Goal: Task Accomplishment & Management: Use online tool/utility

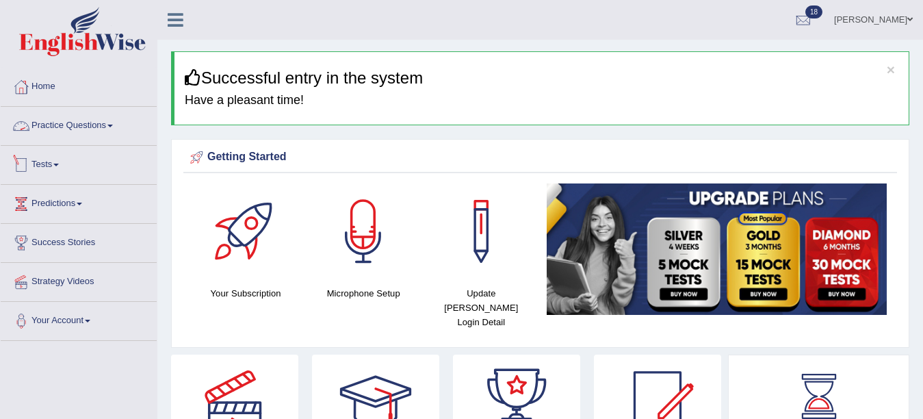
click at [39, 166] on link "Tests" at bounding box center [79, 163] width 156 height 34
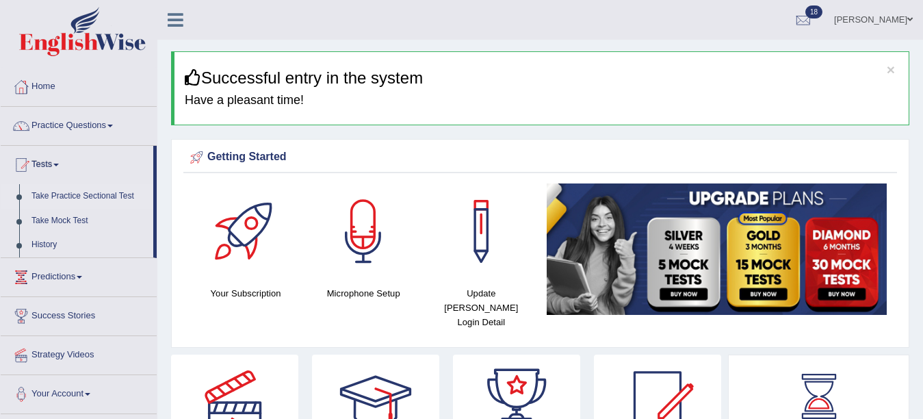
click at [61, 192] on link "Take Practice Sectional Test" at bounding box center [89, 196] width 128 height 25
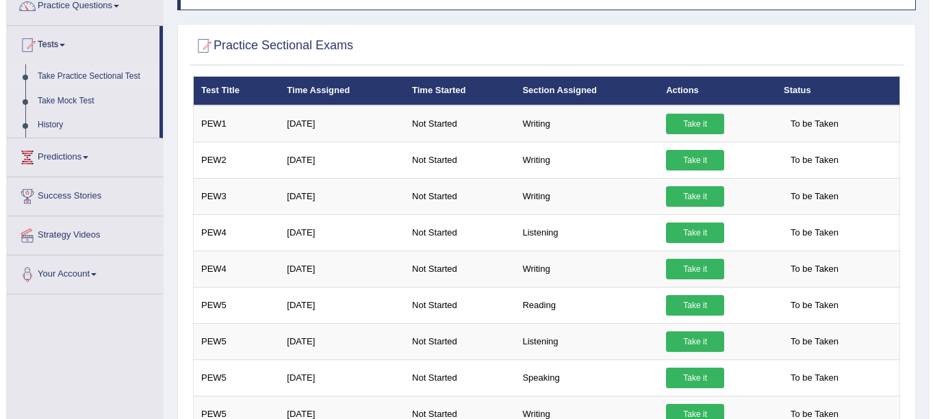
scroll to position [196, 0]
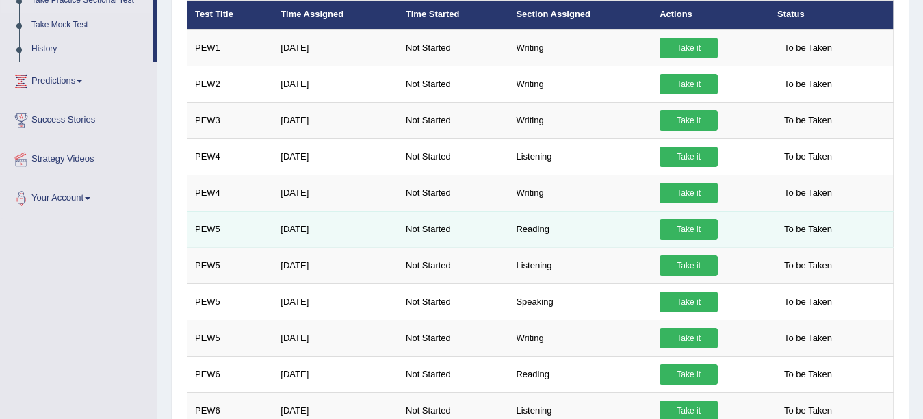
click at [684, 229] on link "Take it" at bounding box center [689, 229] width 58 height 21
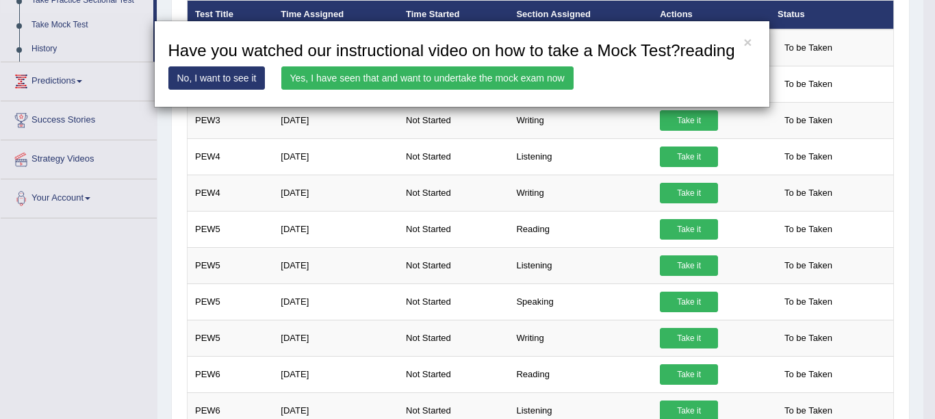
click at [439, 78] on link "Yes, I have seen that and want to undertake the mock exam now" at bounding box center [427, 77] width 292 height 23
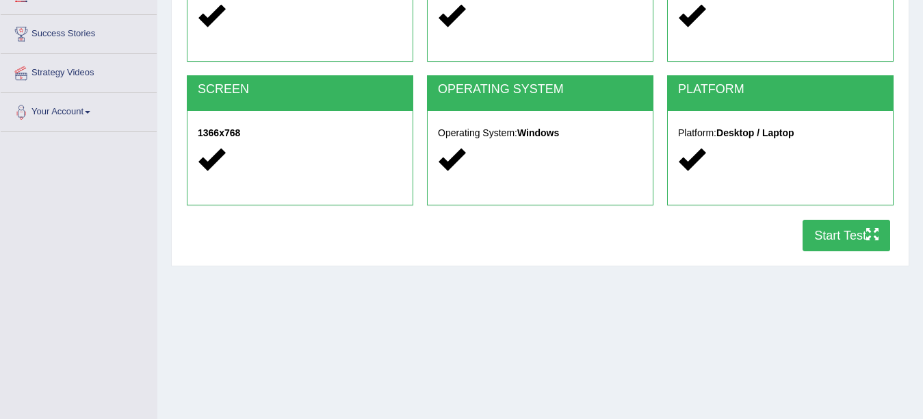
drag, startPoint x: 934, startPoint y: 110, endPoint x: 934, endPoint y: 220, distance: 109.5
click at [923, 210] on html "Toggle navigation Home Practice Questions Speaking Practice Read Aloud Repeat S…" at bounding box center [461, 0] width 923 height 419
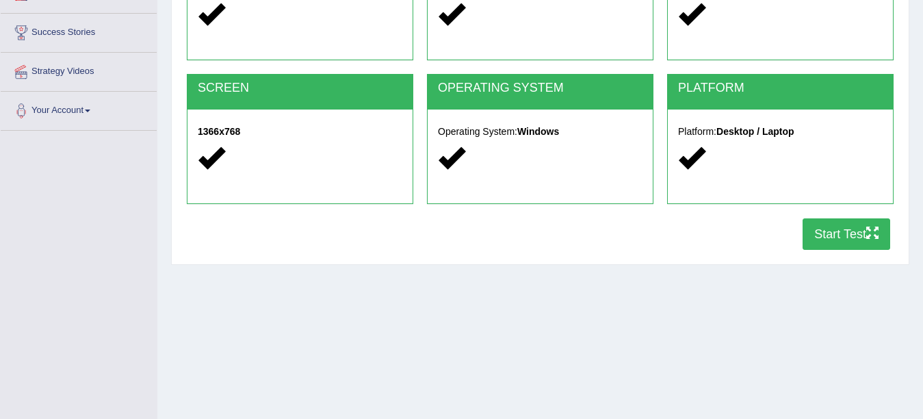
click at [845, 238] on button "Start Test" at bounding box center [847, 233] width 88 height 31
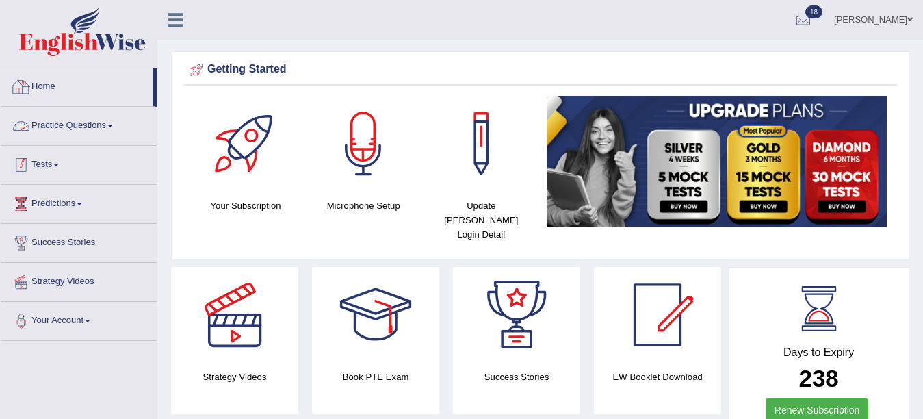
click at [38, 168] on link "Tests" at bounding box center [79, 163] width 156 height 34
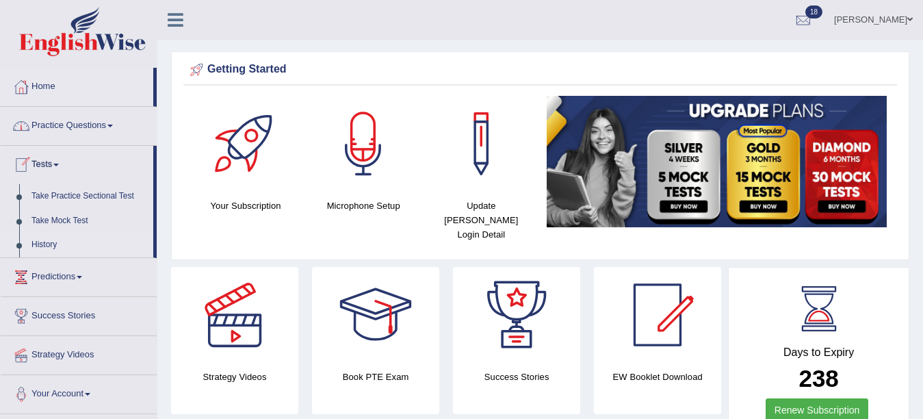
click at [42, 238] on link "History" at bounding box center [89, 245] width 128 height 25
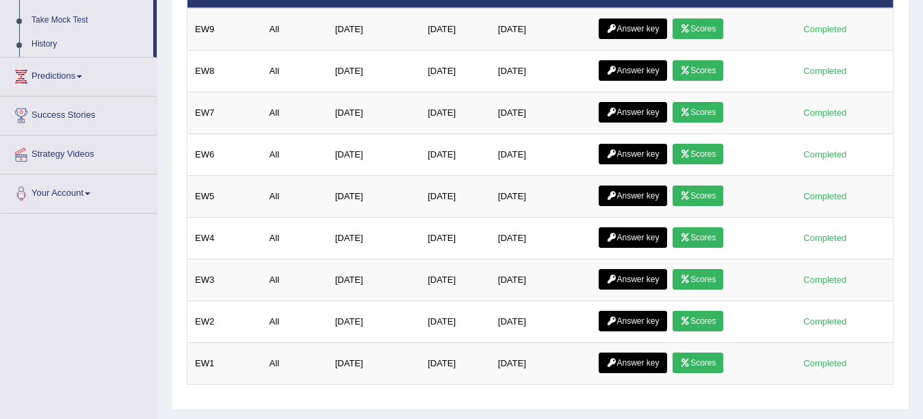
scroll to position [25, 0]
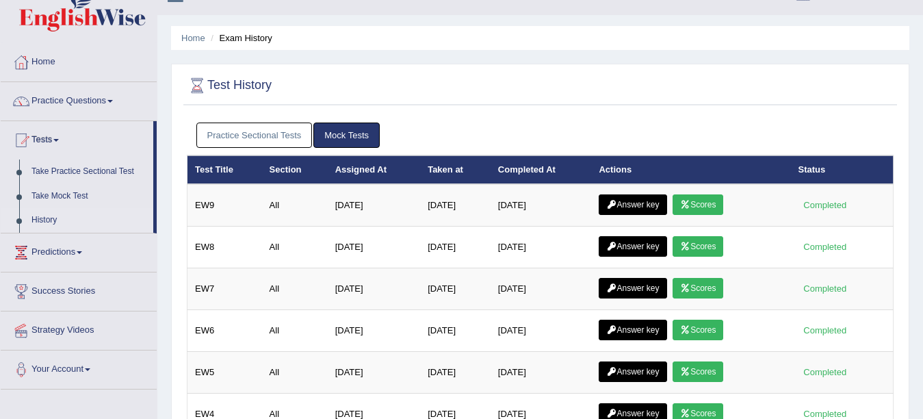
click at [245, 133] on link "Practice Sectional Tests" at bounding box center [254, 135] width 116 height 25
click at [249, 127] on link "Practice Sectional Tests" at bounding box center [254, 135] width 116 height 25
